Goal: Task Accomplishment & Management: Manage account settings

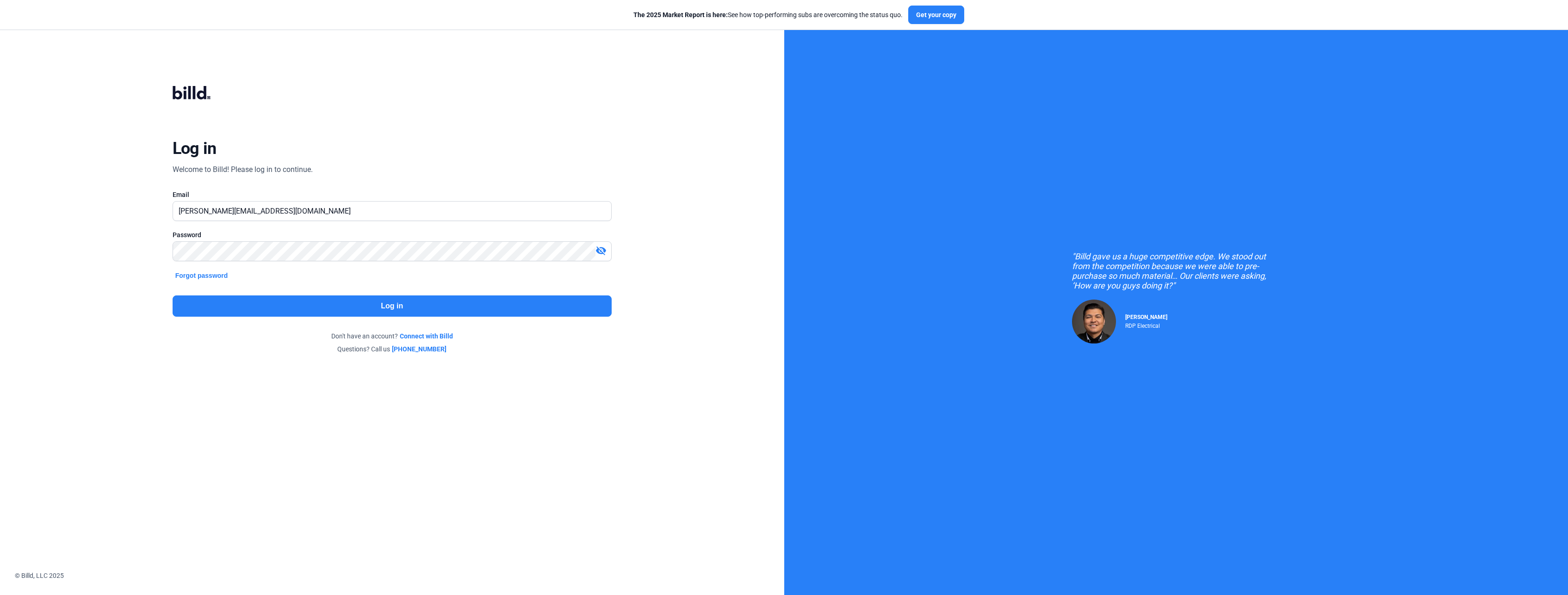
click at [411, 302] on button "Log in" at bounding box center [392, 306] width 439 height 21
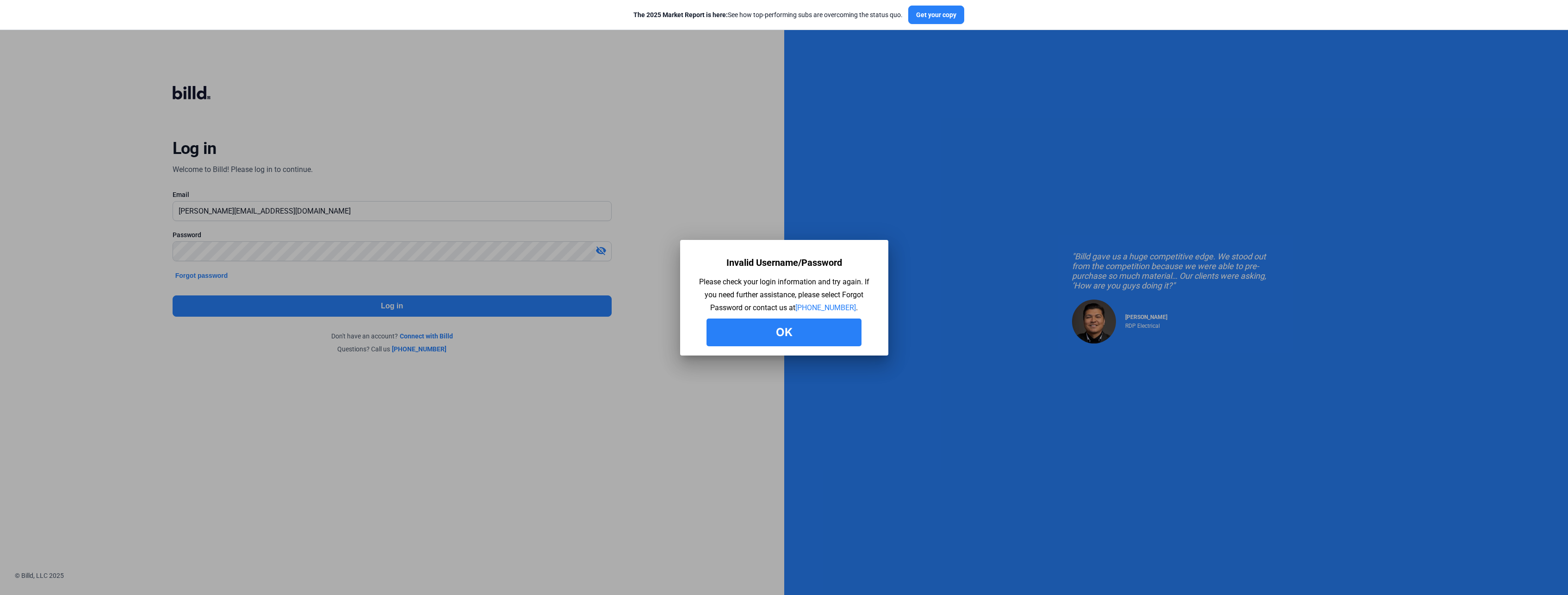
click at [803, 337] on button "Ok" at bounding box center [784, 333] width 155 height 28
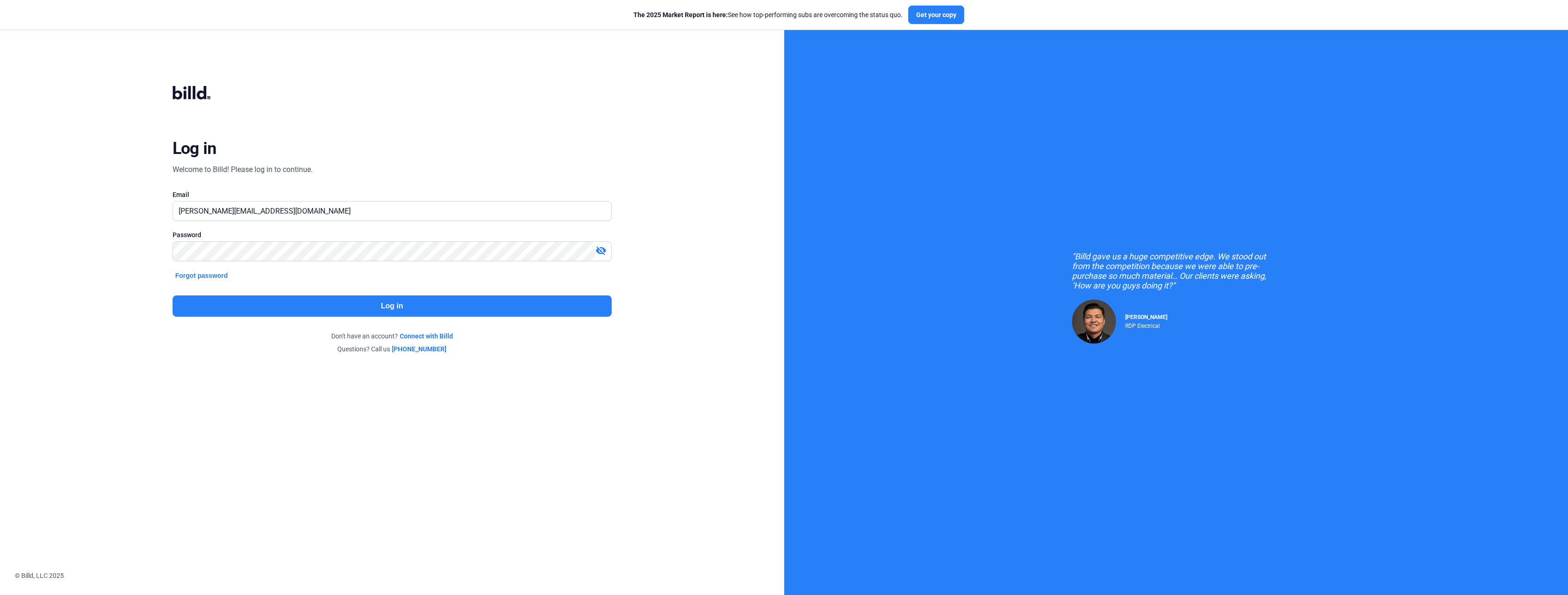
click at [603, 251] on mat-icon "visibility_off" at bounding box center [601, 251] width 11 height 11
click at [323, 305] on button "Log in" at bounding box center [392, 306] width 439 height 21
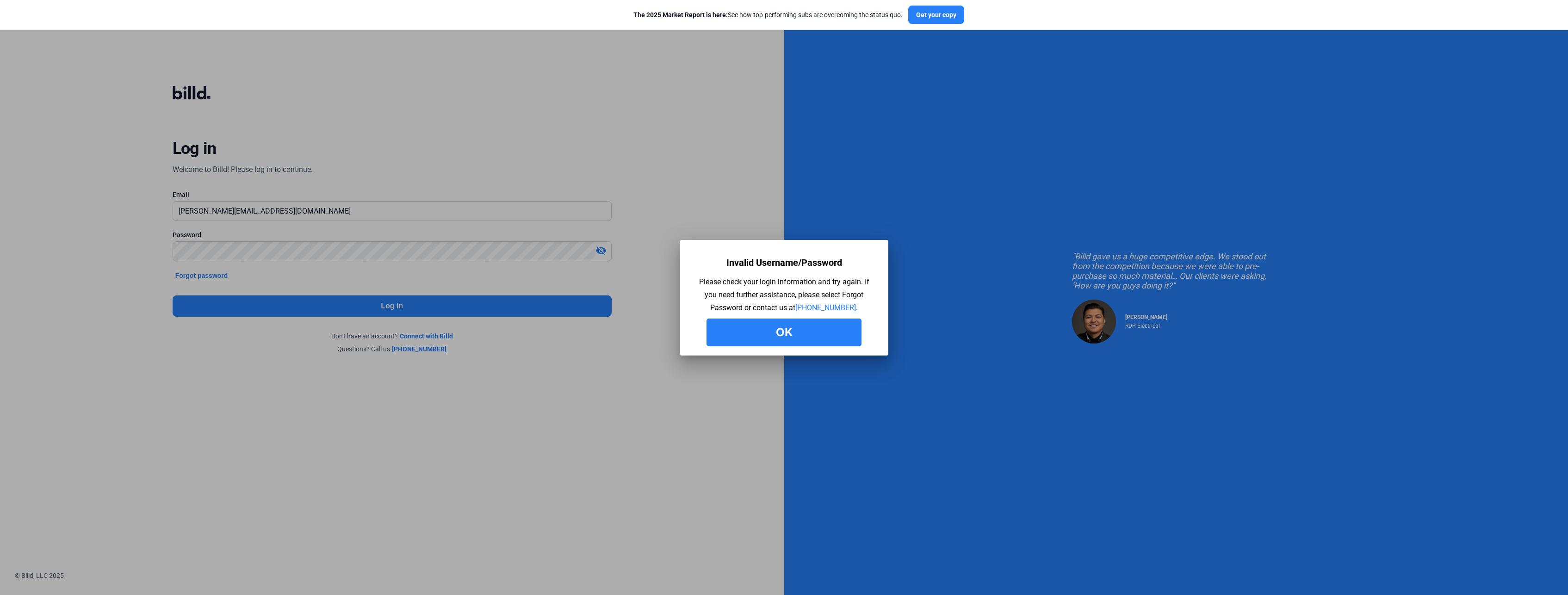
click at [817, 327] on button "Ok" at bounding box center [784, 333] width 155 height 28
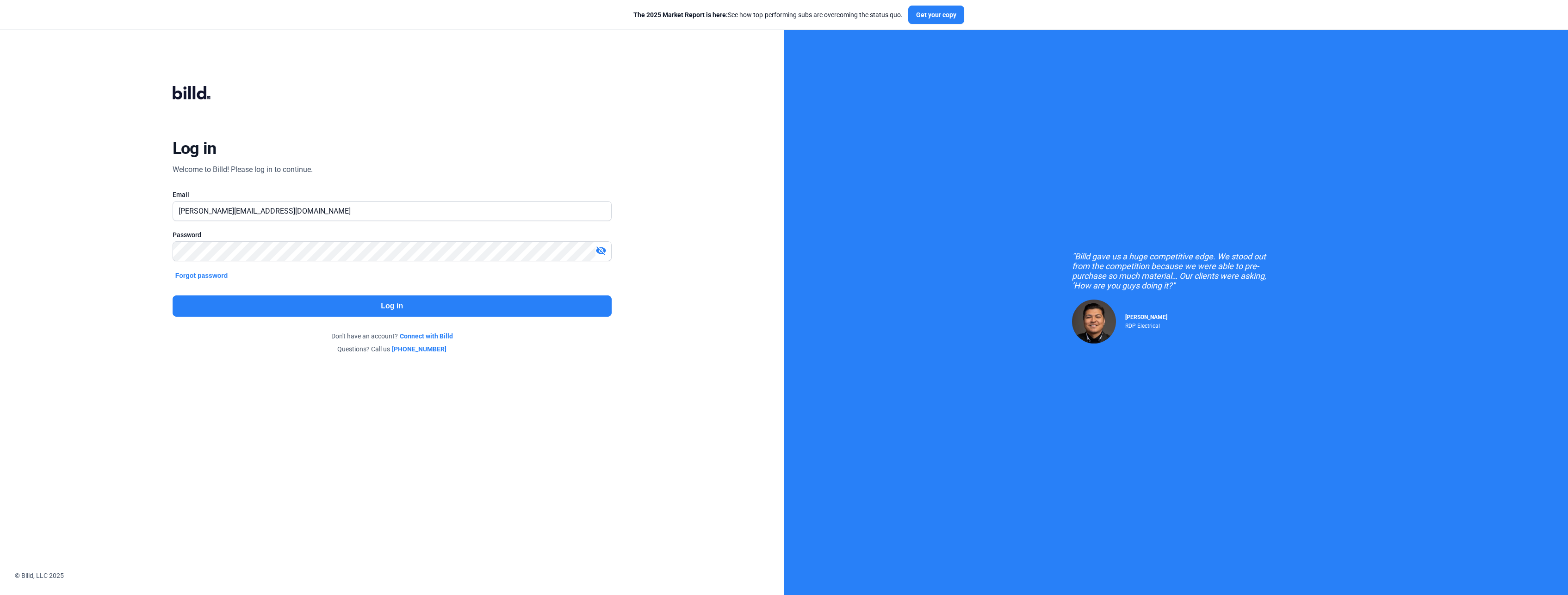
click at [599, 250] on mat-icon "visibility_off" at bounding box center [601, 251] width 11 height 11
click at [273, 305] on button "Log in" at bounding box center [392, 306] width 439 height 21
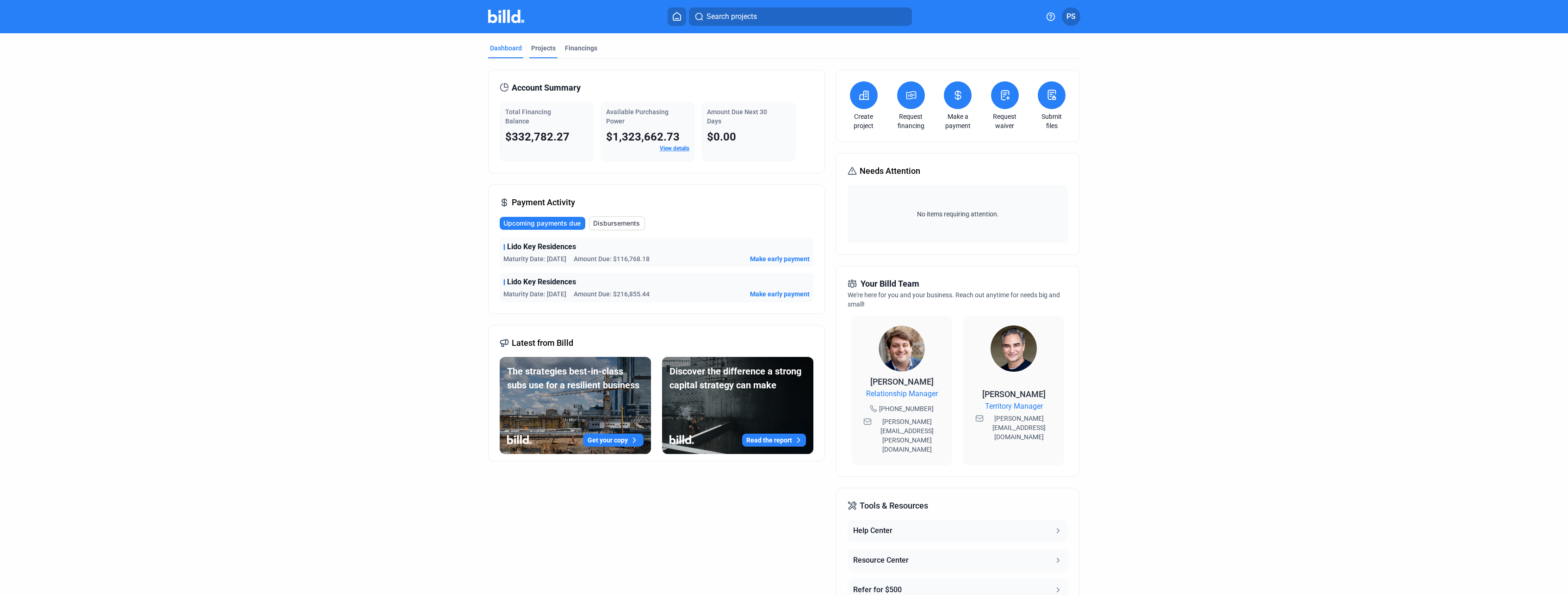
click at [535, 50] on div "Projects" at bounding box center [544, 47] width 24 height 9
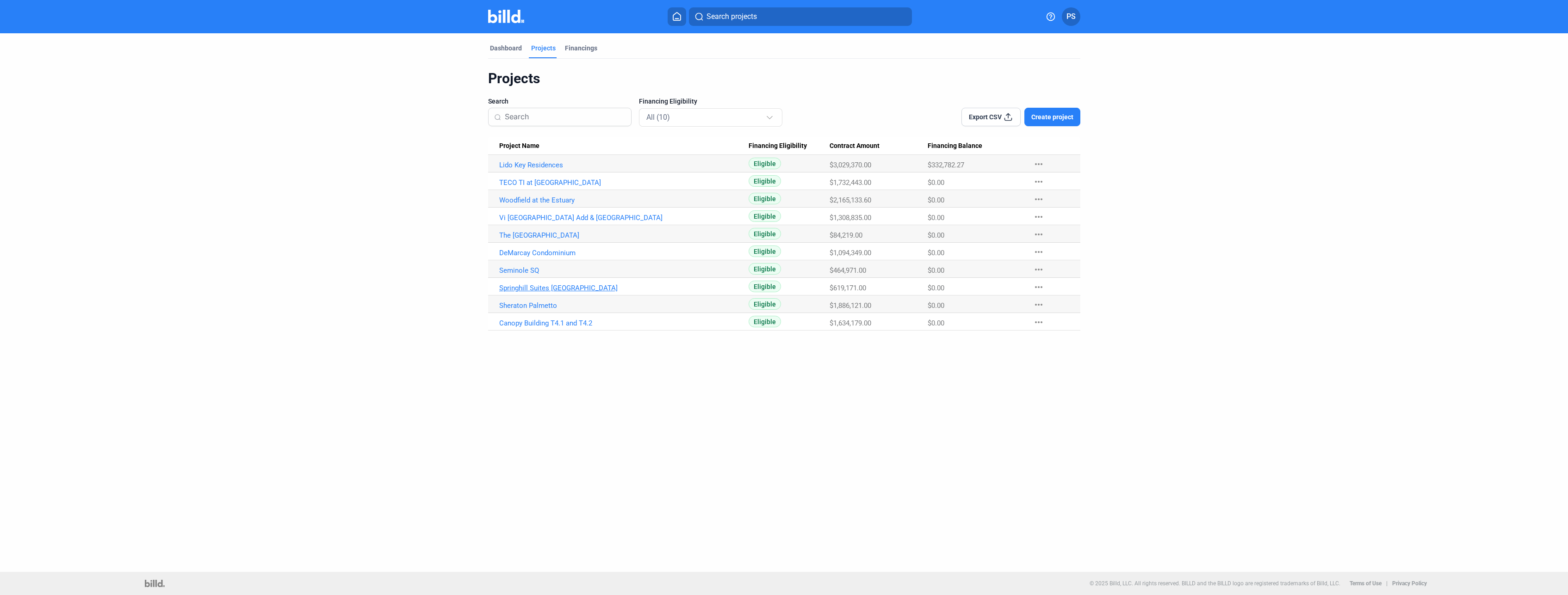
click at [551, 169] on link "Springhill Suites [GEOGRAPHIC_DATA]" at bounding box center [624, 165] width 250 height 9
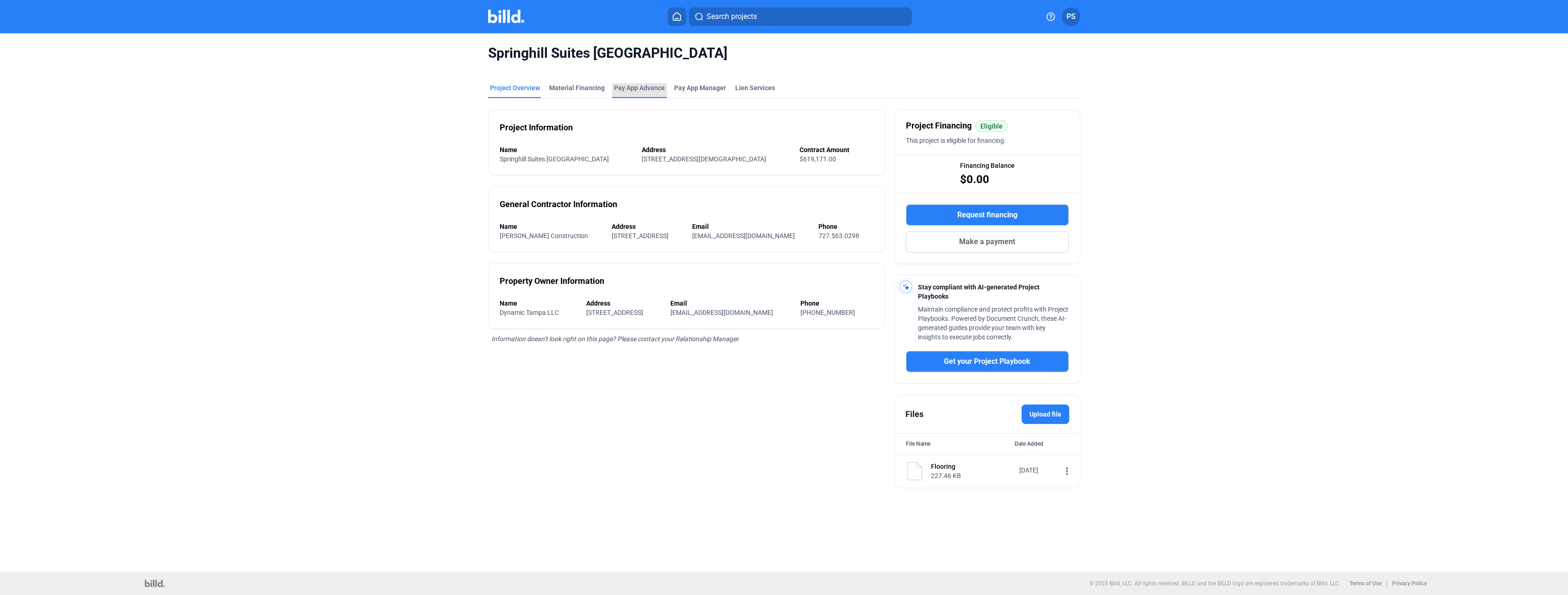
click at [642, 89] on div "Pay App Advance" at bounding box center [640, 88] width 51 height 9
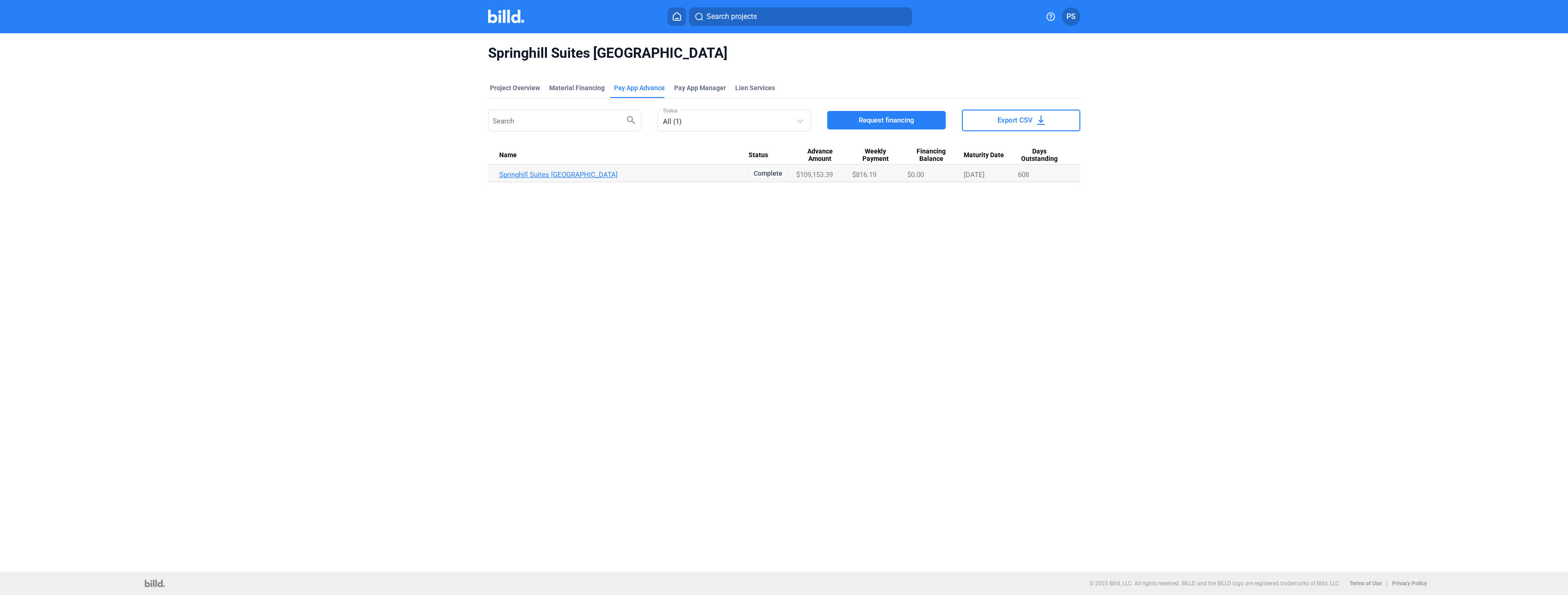
click at [560, 175] on link "Springhill Suites [GEOGRAPHIC_DATA]" at bounding box center [624, 175] width 250 height 9
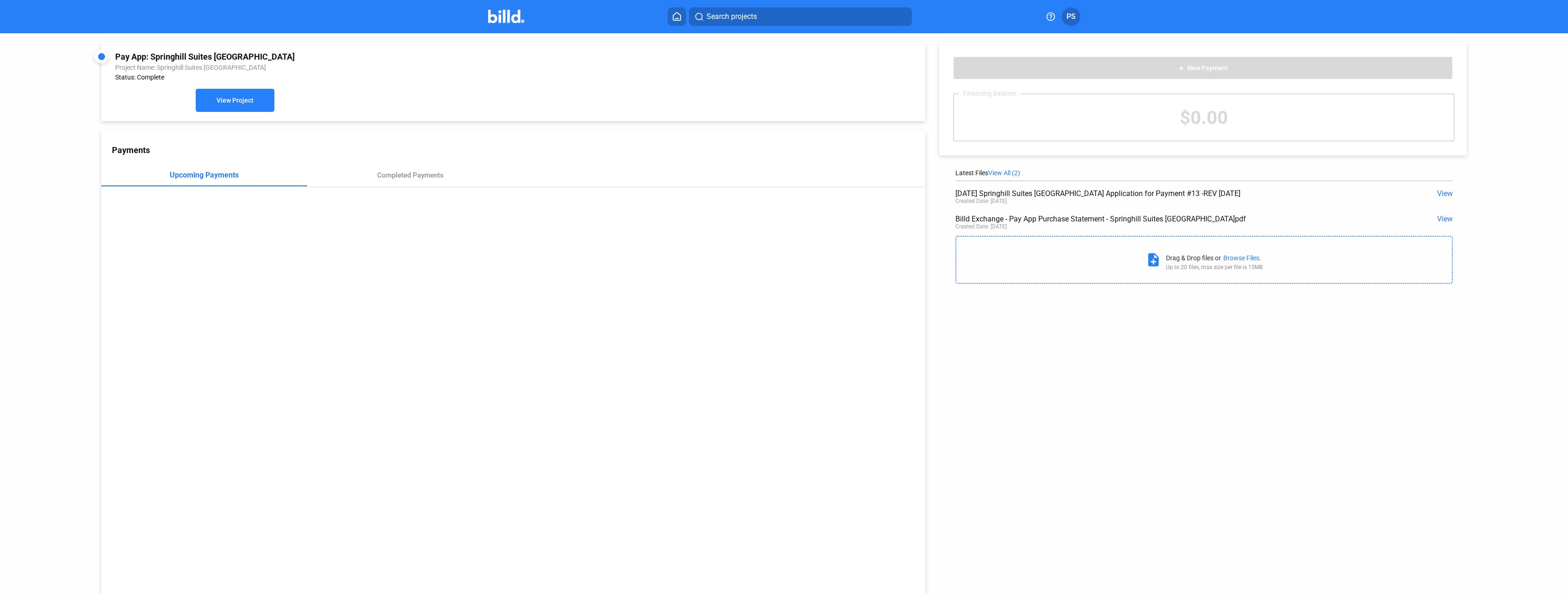
click at [248, 100] on span "View Project" at bounding box center [235, 101] width 37 height 7
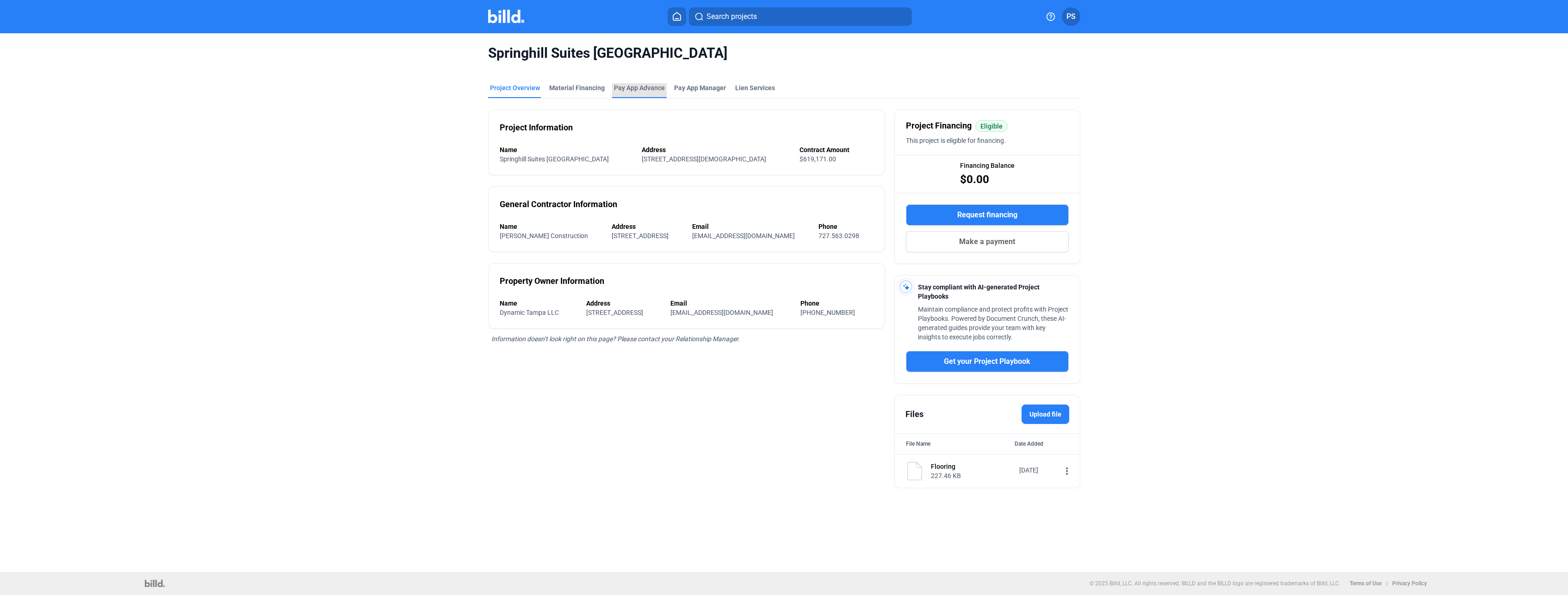
click at [632, 88] on div "Pay App Advance" at bounding box center [640, 88] width 51 height 9
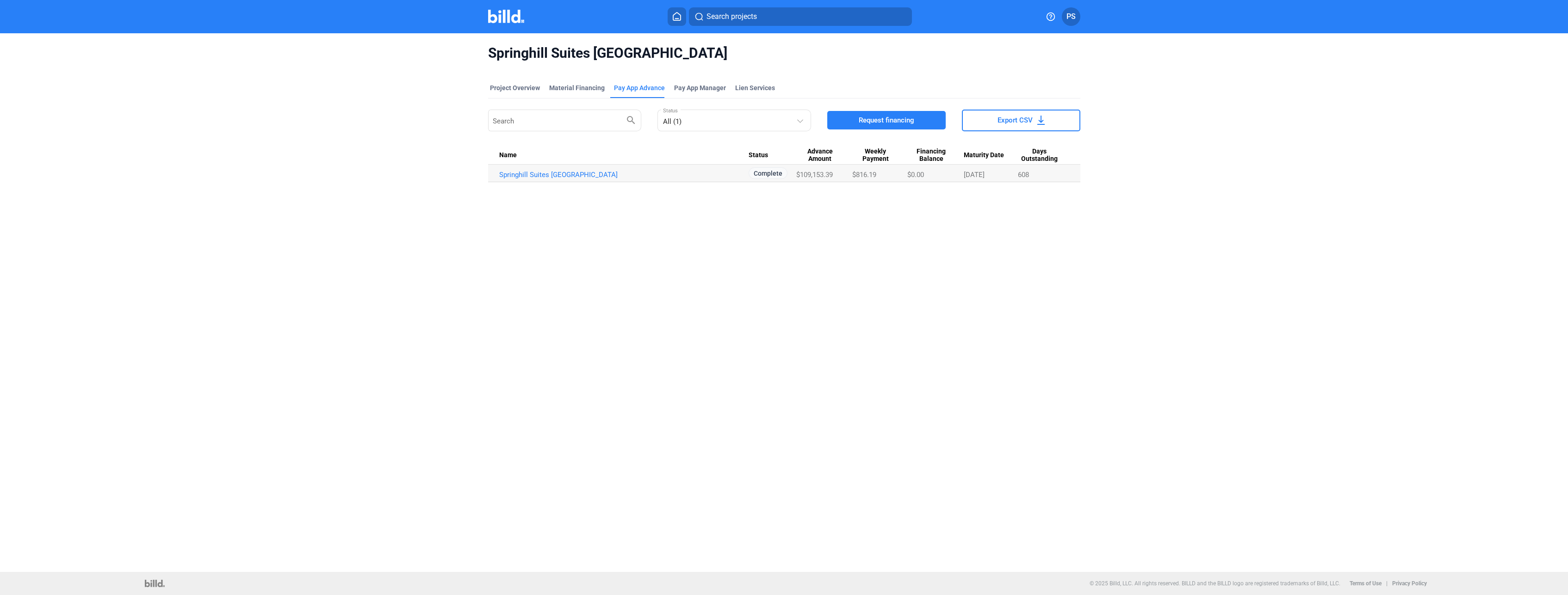
click at [1014, 114] on button "Export CSV" at bounding box center [1021, 120] width 119 height 22
click at [832, 228] on div "Springhill Suites [GEOGRAPHIC_DATA] Project Overview Material Financing Pay App…" at bounding box center [784, 303] width 1568 height 539
click at [691, 86] on span "Pay App Manager" at bounding box center [699, 88] width 52 height 9
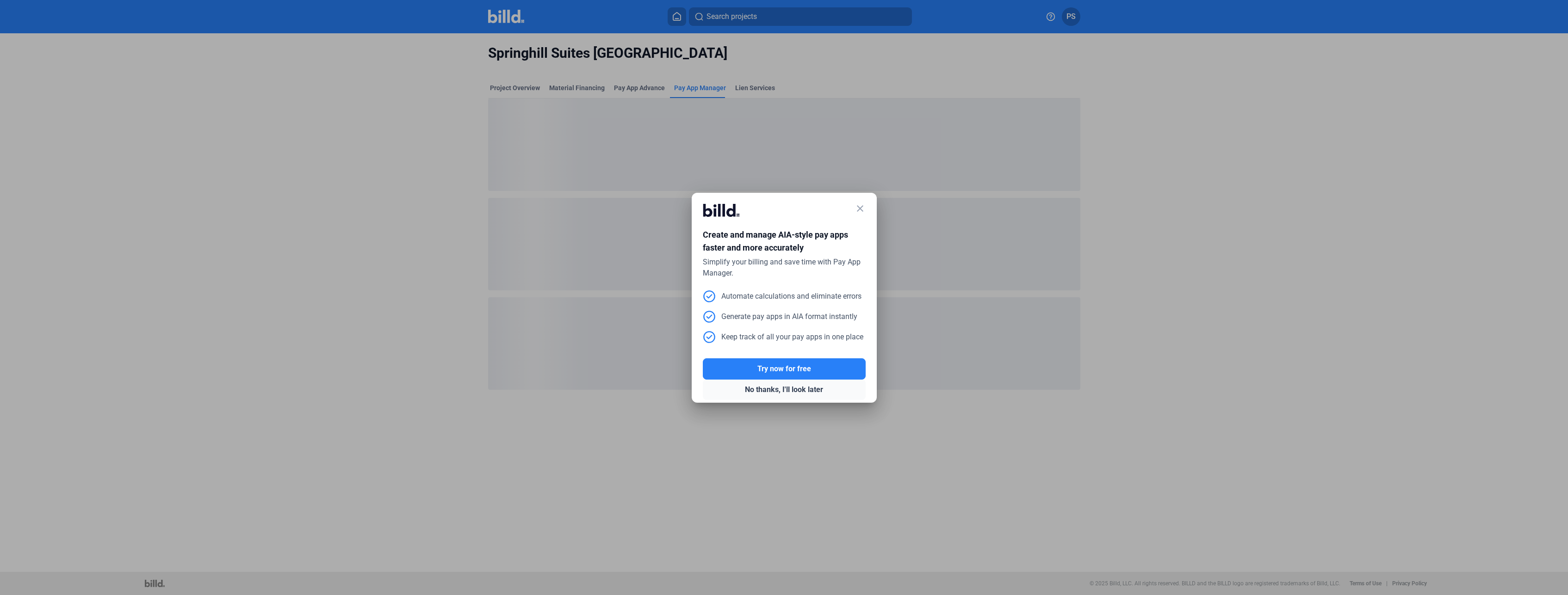
click at [771, 391] on button "No thanks, I'll look later" at bounding box center [785, 389] width 163 height 20
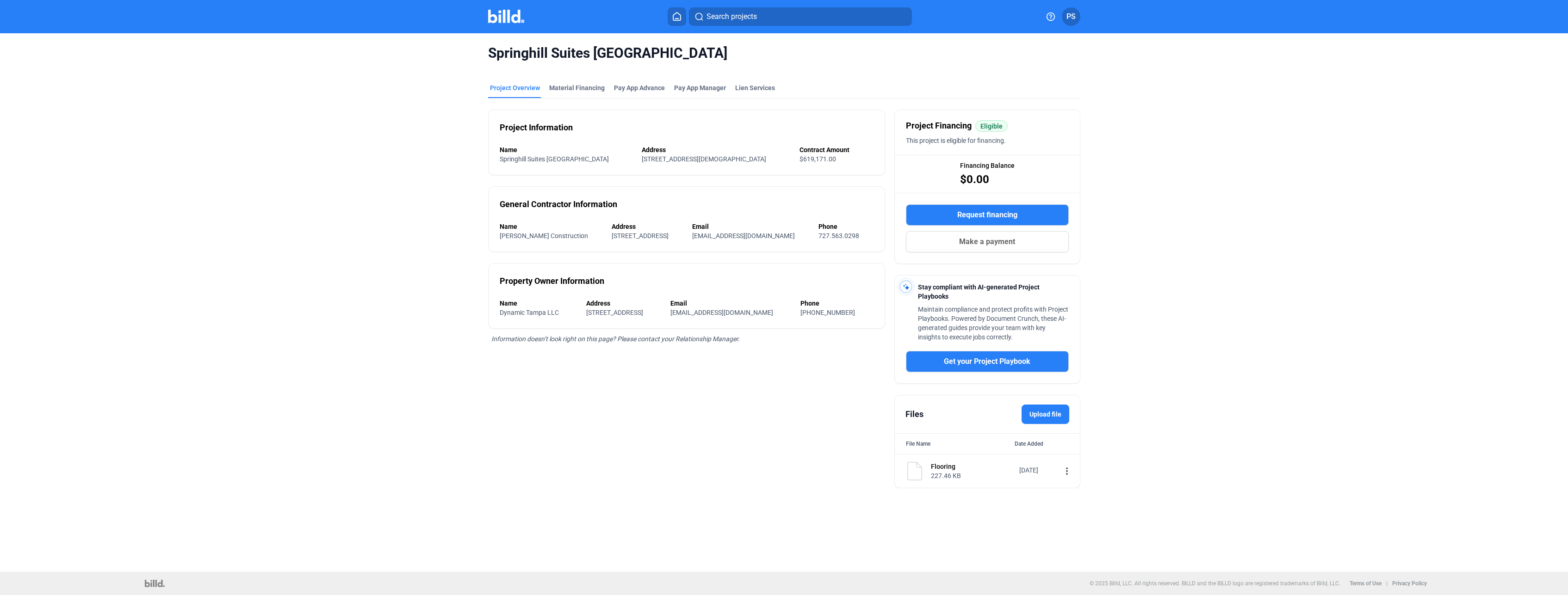
drag, startPoint x: 1075, startPoint y: 486, endPoint x: 1071, endPoint y: 481, distance: 6.4
click at [1083, 453] on div "Springhill Suites [GEOGRAPHIC_DATA] Project Overview Material Financing Pay App…" at bounding box center [784, 266] width 1317 height 466
click at [643, 88] on div "Pay App Advance" at bounding box center [640, 88] width 51 height 9
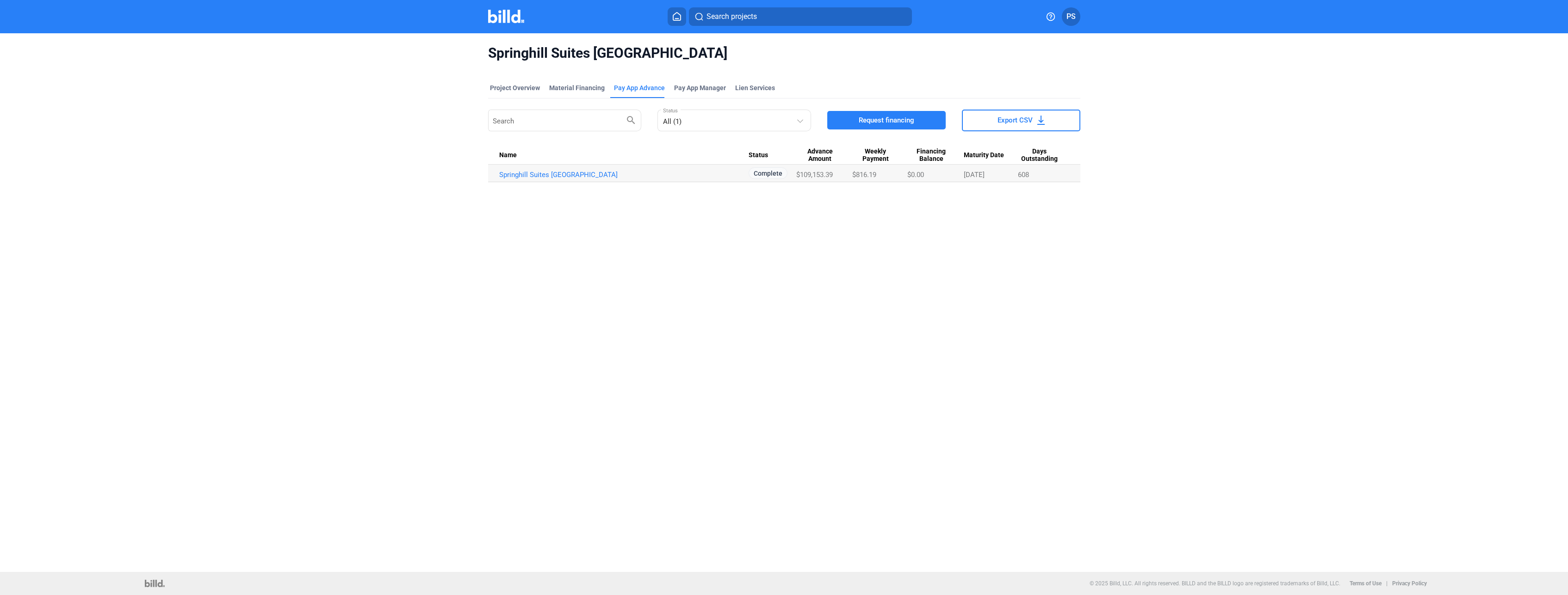
click at [788, 288] on div "Springhill Suites [GEOGRAPHIC_DATA] Project Overview Material Financing Pay App…" at bounding box center [784, 303] width 1568 height 539
